Goal: Task Accomplishment & Management: Manage account settings

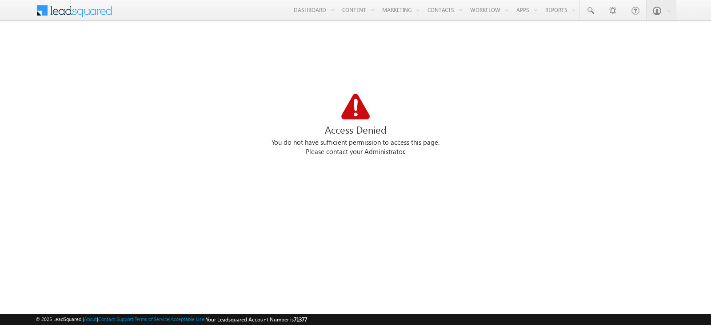
drag, startPoint x: 469, startPoint y: 78, endPoint x: 404, endPoint y: 76, distance: 64.5
click at [0, 0] on link "Manage Activities" at bounding box center [0, 0] width 0 height 0
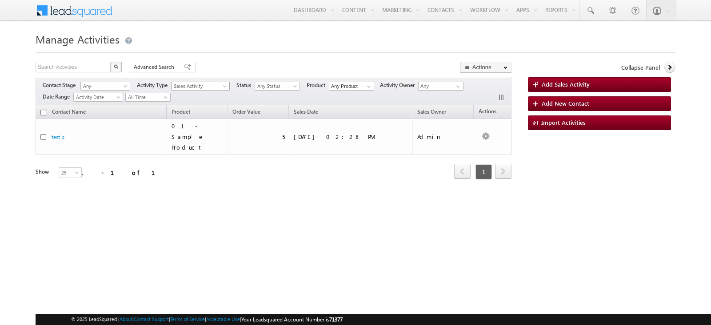
scroll to position [68, 0]
click at [208, 87] on span "Sales Activity" at bounding box center [199, 86] width 54 height 8
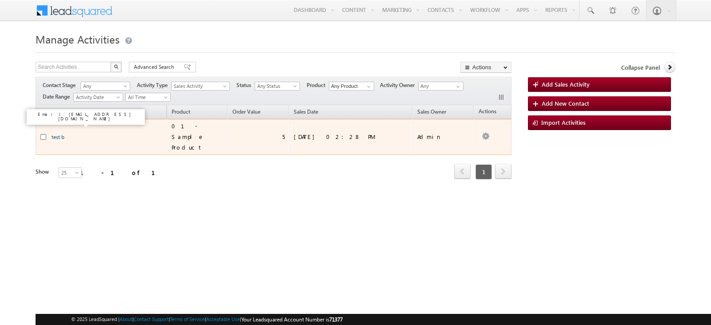
click at [60, 134] on link "test b" at bounding box center [58, 137] width 13 height 7
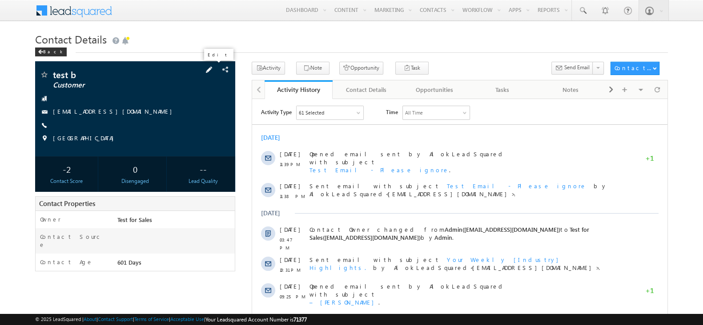
click at [214, 68] on span at bounding box center [209, 70] width 10 height 10
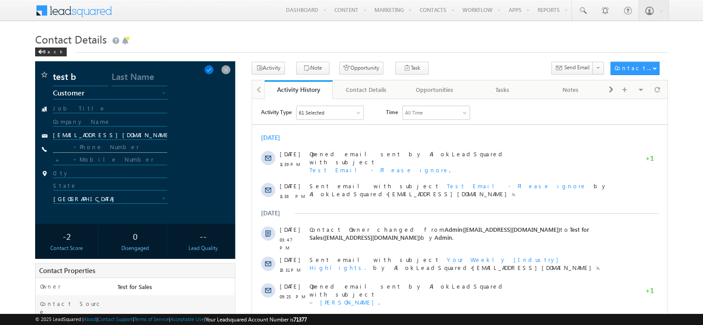
click at [118, 150] on input "text" at bounding box center [110, 147] width 114 height 11
type input "+91"
click at [118, 150] on input "text" at bounding box center [110, 147] width 114 height 11
drag, startPoint x: 212, startPoint y: 70, endPoint x: 19, endPoint y: 41, distance: 195.1
click at [212, 70] on span at bounding box center [209, 70] width 10 height 10
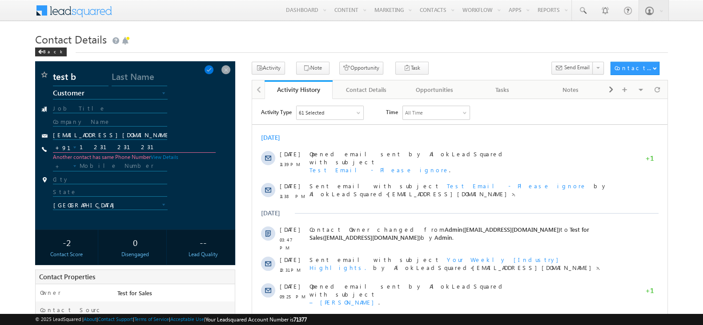
click at [160, 145] on input "1231231231" at bounding box center [134, 147] width 162 height 11
type input "1231231239"
click at [214, 68] on span at bounding box center [209, 70] width 10 height 10
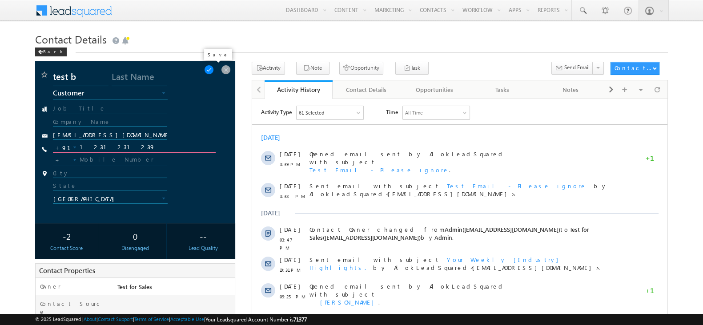
click at [214, 72] on span at bounding box center [209, 70] width 10 height 10
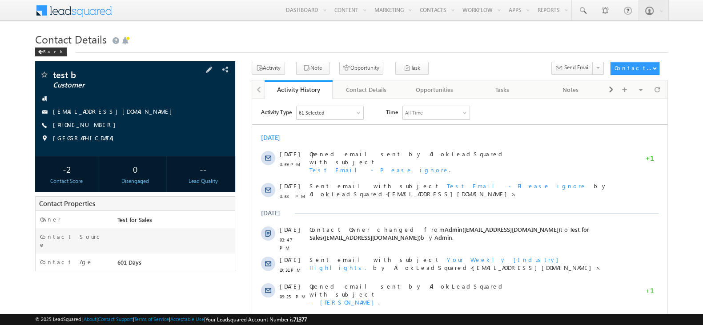
click at [78, 123] on span "[PHONE_NUMBER]" at bounding box center [86, 125] width 67 height 9
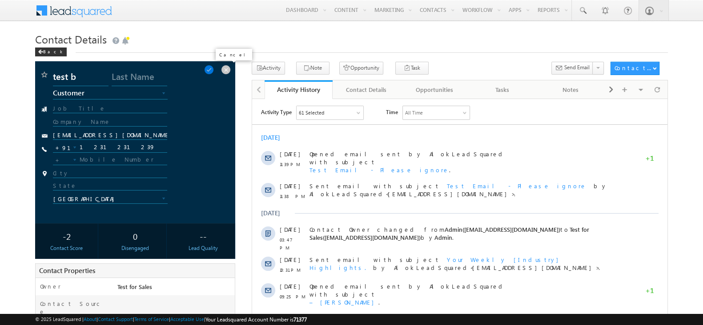
click at [228, 72] on span at bounding box center [226, 70] width 10 height 10
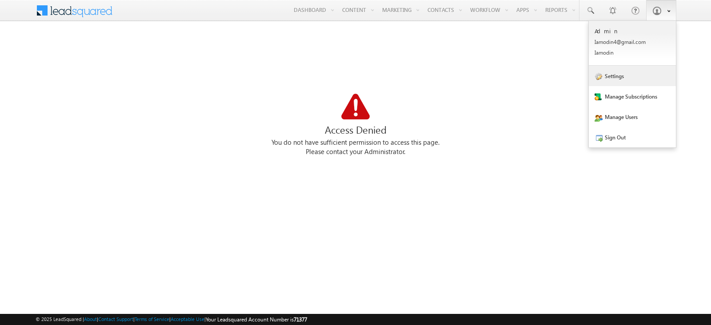
click at [643, 82] on link "Settings" at bounding box center [632, 76] width 87 height 20
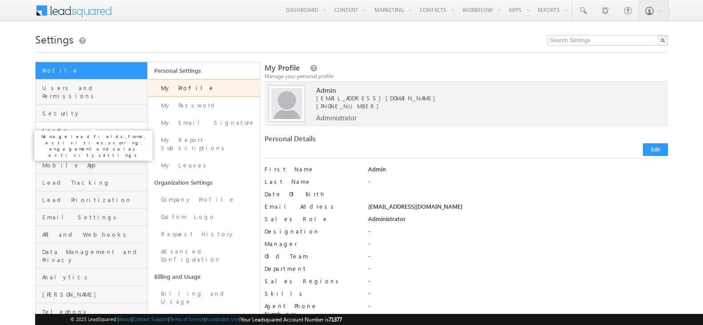
click at [88, 127] on span "Leads" at bounding box center [93, 131] width 103 height 8
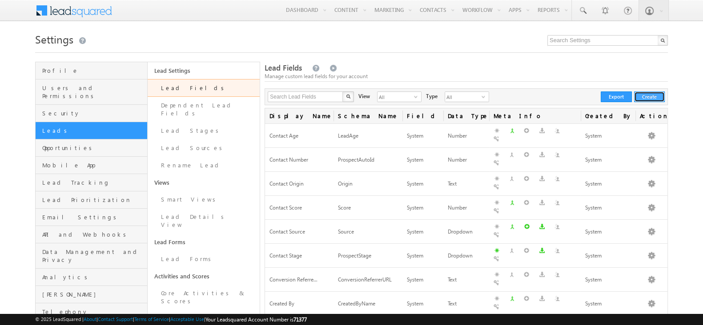
click at [659, 100] on button "Create" at bounding box center [649, 97] width 31 height 11
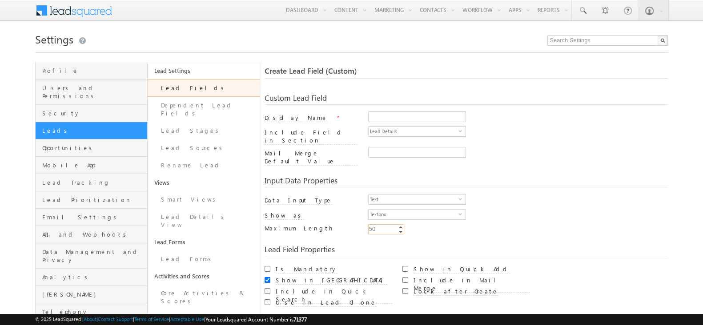
click at [391, 224] on input "50" at bounding box center [386, 229] width 36 height 10
click at [436, 224] on div "Min Enter Value Increment Decrement 50 50 Increment Decrement" at bounding box center [518, 230] width 300 height 12
click at [433, 210] on span "Textbox" at bounding box center [414, 215] width 90 height 10
click at [435, 222] on li "Textarea" at bounding box center [417, 221] width 97 height 9
click at [436, 210] on span "Textarea" at bounding box center [414, 215] width 90 height 10
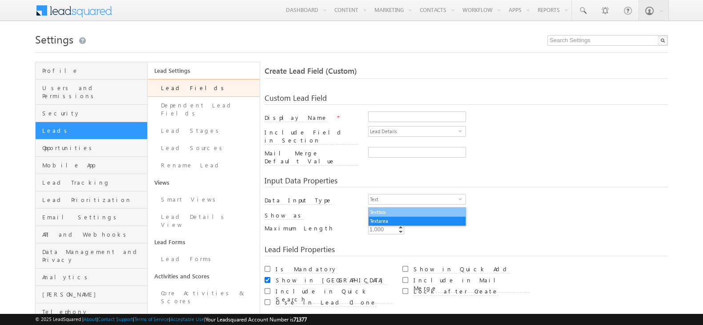
click at [436, 213] on li "Textbox" at bounding box center [417, 212] width 97 height 9
click at [437, 224] on div "Min Enter Value Increment Decrement 50 50 Increment Decrement" at bounding box center [518, 230] width 300 height 12
click at [436, 210] on span "Textbox" at bounding box center [414, 215] width 90 height 10
drag, startPoint x: 326, startPoint y: 160, endPoint x: 330, endPoint y: 163, distance: 5.1
click at [330, 168] on div "Input Data Properties Data Input Type Text select 0 Number Type Integer select …" at bounding box center [465, 202] width 403 height 69
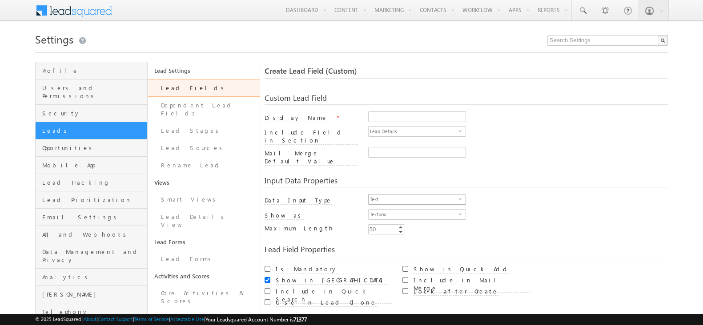
click at [405, 195] on span "Text" at bounding box center [414, 200] width 90 height 10
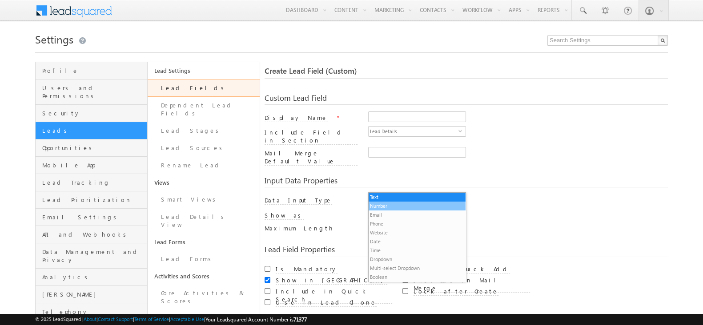
click at [409, 208] on li "Number" at bounding box center [417, 206] width 97 height 9
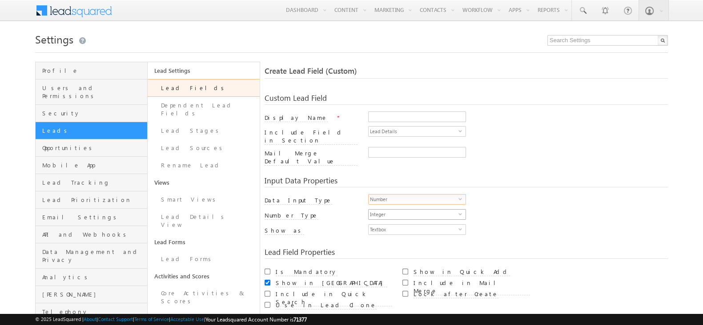
click at [411, 210] on span "Integer" at bounding box center [414, 215] width 90 height 10
click at [505, 224] on div "Textbox select 0" at bounding box center [518, 231] width 300 height 15
click at [437, 224] on div "Textbox select 0" at bounding box center [417, 230] width 98 height 12
click at [436, 225] on span "Textbox" at bounding box center [414, 230] width 90 height 10
click at [505, 224] on div "Textbox select 0" at bounding box center [518, 231] width 300 height 15
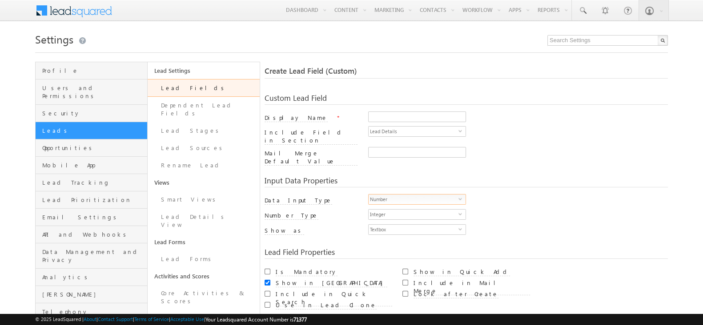
click at [406, 195] on span "Number" at bounding box center [414, 200] width 90 height 10
click at [417, 216] on li "Email" at bounding box center [417, 215] width 97 height 9
type input "256"
click at [420, 195] on span "Email" at bounding box center [414, 200] width 90 height 10
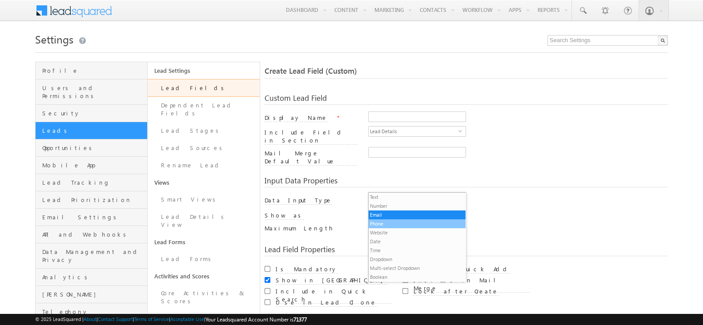
click at [428, 224] on li "Phone" at bounding box center [417, 224] width 97 height 9
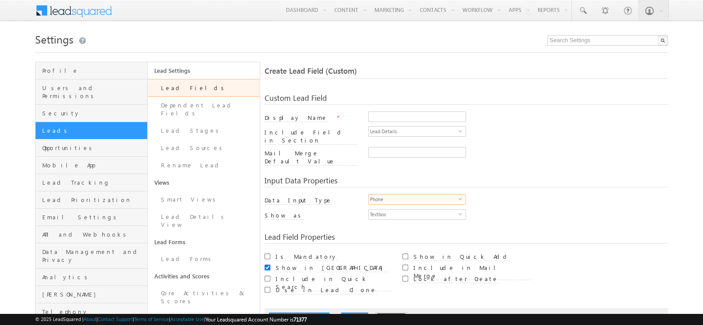
click at [379, 313] on button "Cancel" at bounding box center [391, 319] width 32 height 12
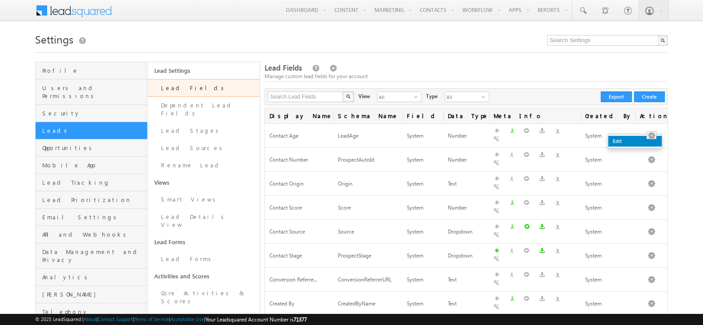
click at [645, 137] on link "Edit" at bounding box center [634, 141] width 53 height 11
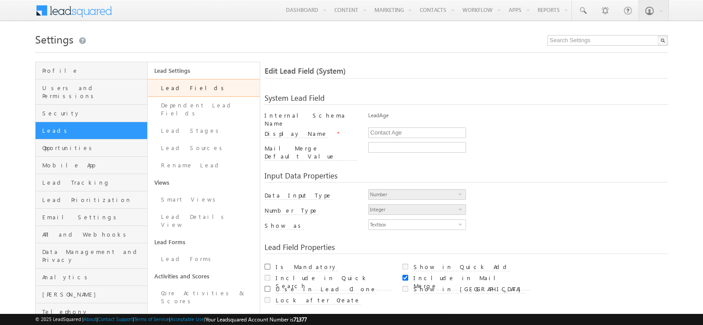
click at [312, 314] on div "© 2025 LeadSquared | About | Contact Support | Terms of Service | Acceptable Us…" at bounding box center [351, 319] width 703 height 11
click at [312, 323] on button "Cancel" at bounding box center [319, 329] width 32 height 12
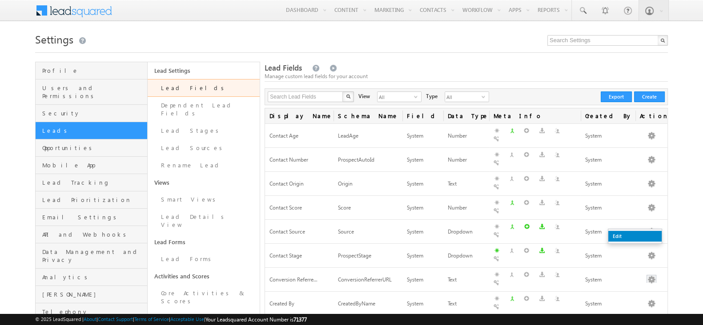
click at [645, 234] on link "Edit" at bounding box center [634, 236] width 53 height 11
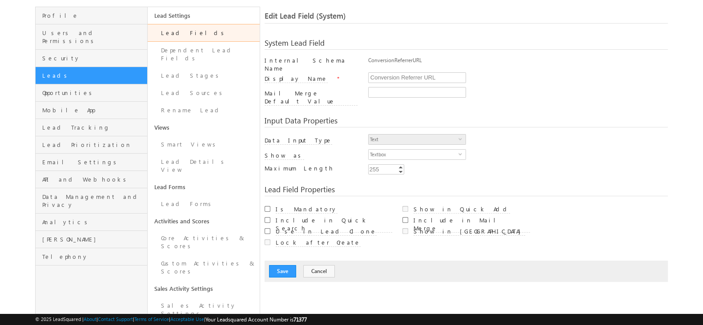
scroll to position [60, 0]
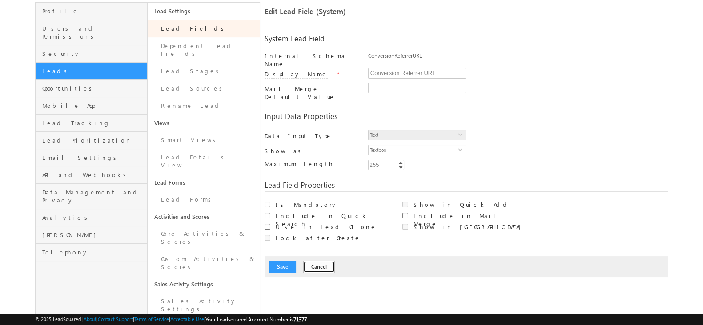
click at [318, 261] on button "Cancel" at bounding box center [319, 267] width 32 height 12
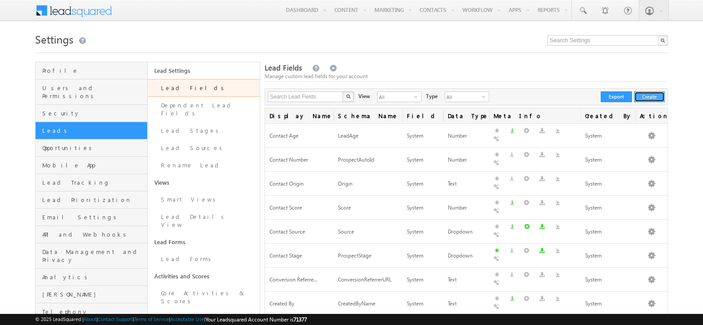
click at [641, 101] on button "Create" at bounding box center [649, 97] width 31 height 11
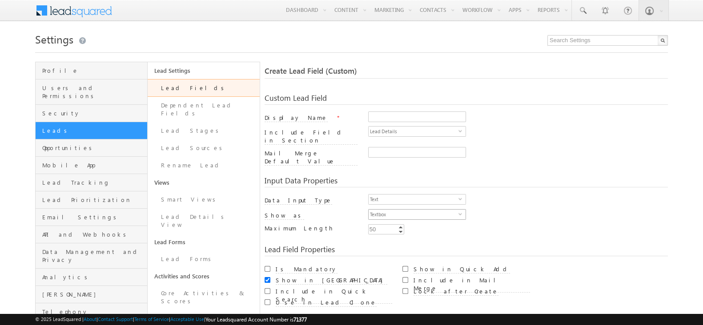
drag, startPoint x: 433, startPoint y: 201, endPoint x: 429, endPoint y: 205, distance: 6.0
click at [433, 210] on span "Textbox" at bounding box center [414, 215] width 90 height 10
click at [427, 218] on li "Textarea" at bounding box center [417, 221] width 97 height 9
click at [416, 210] on span "Textarea" at bounding box center [414, 215] width 90 height 10
click at [416, 214] on li "Textbox" at bounding box center [417, 212] width 97 height 9
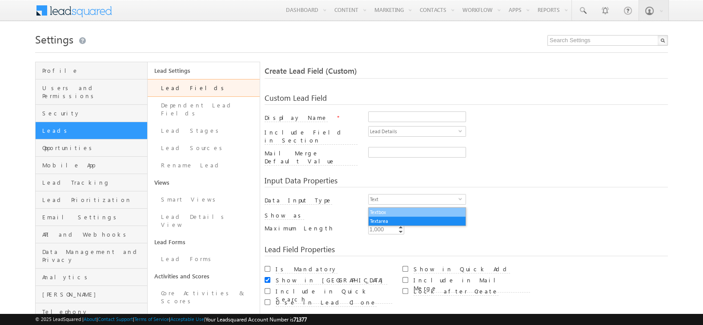
type input "50"
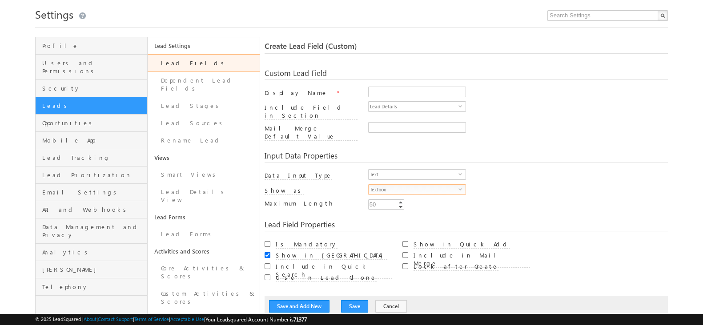
scroll to position [25, 0]
click at [240, 62] on link "Lead Fields" at bounding box center [204, 63] width 112 height 18
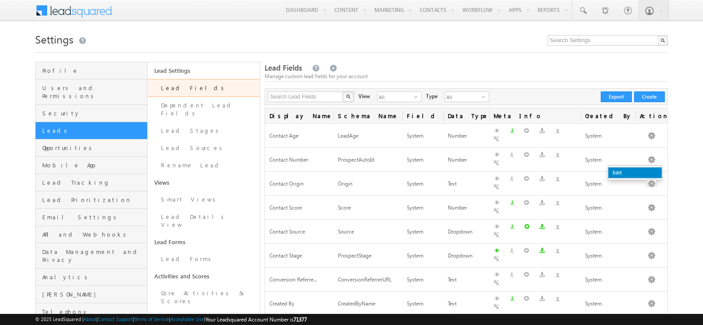
click at [642, 172] on link "Edit" at bounding box center [634, 173] width 53 height 11
